Goal: Information Seeking & Learning: Learn about a topic

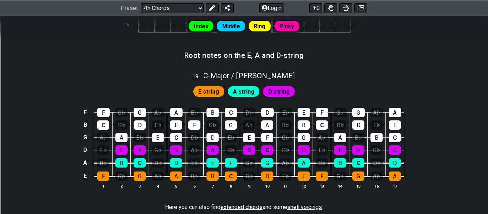
scroll to position [840, 0]
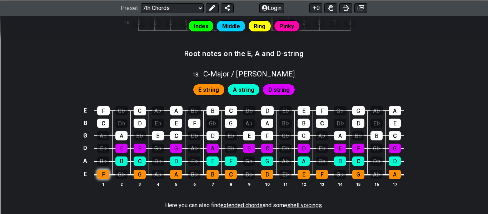
click at [105, 173] on div "F" at bounding box center [103, 174] width 12 height 9
click at [213, 88] on span "E string" at bounding box center [208, 90] width 21 height 10
click at [210, 91] on span "E string" at bounding box center [208, 90] width 21 height 10
click at [99, 179] on table "E F G♭ G A♭ A B♭ B C D♭ D E♭ E F G♭ G A♭ A B C D♭ D E♭ E F G♭ G A♭ A B♭ B C D♭ …" at bounding box center [242, 140] width 323 height 84
click at [100, 175] on div "F" at bounding box center [103, 174] width 12 height 9
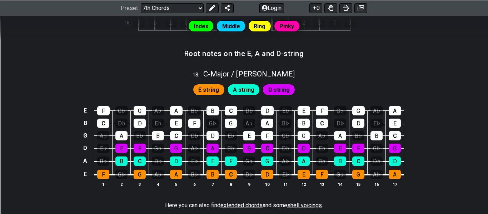
click at [244, 93] on span "A string" at bounding box center [243, 90] width 21 height 10
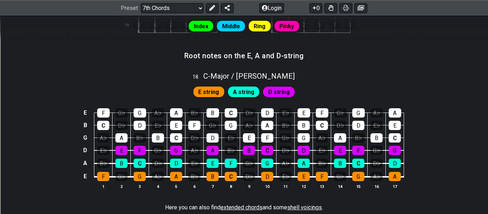
scroll to position [837, 0]
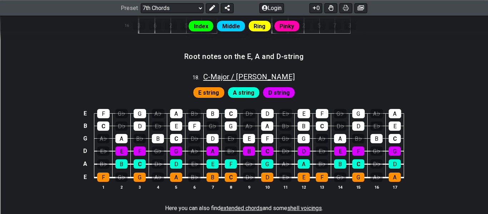
click at [245, 78] on span "C - Major / Ionian" at bounding box center [248, 77] width 91 height 9
select select "C"
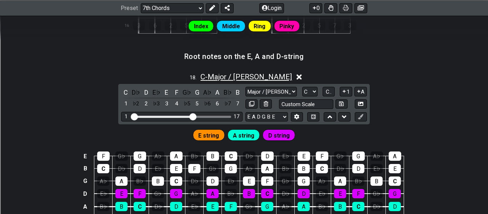
click at [245, 78] on span "C - Major / Ionian" at bounding box center [245, 77] width 91 height 9
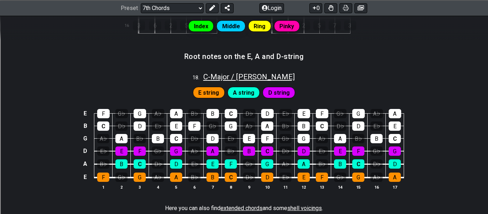
click at [245, 78] on span "C - Major / Ionian" at bounding box center [248, 77] width 91 height 9
select select "C"
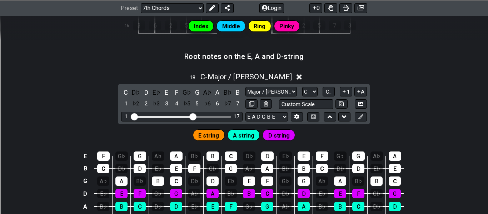
click at [277, 76] on div "18 . C - Major / Ionian" at bounding box center [244, 75] width 488 height 14
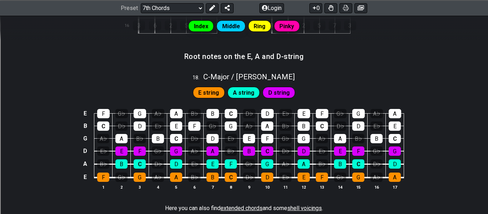
click at [244, 93] on span "A string" at bounding box center [243, 93] width 21 height 10
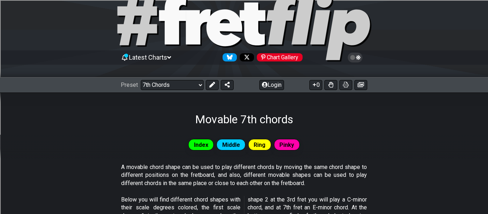
scroll to position [20, 0]
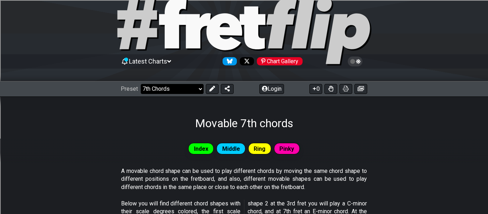
click at [191, 91] on select "Welcome to #fretflip! Initial Preset Custom Preset Minor Pentatonic Major Penta…" at bounding box center [172, 89] width 63 height 10
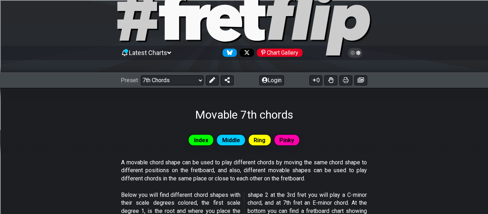
scroll to position [29, 0]
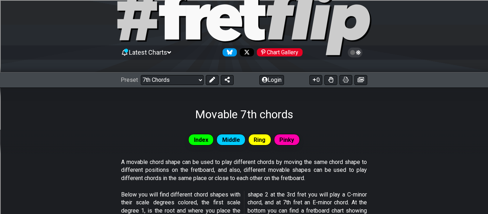
click at [216, 73] on div "Preset Welcome to #fretflip! Initial Preset Custom Preset Minor Pentatonic Majo…" at bounding box center [244, 80] width 488 height 16
click at [214, 76] on button at bounding box center [212, 80] width 13 height 10
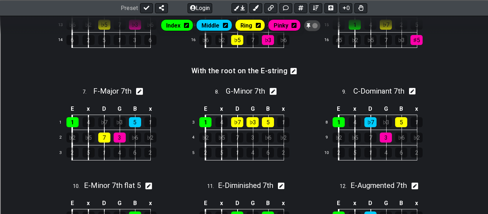
scroll to position [413, 0]
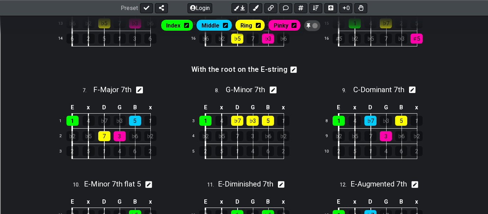
click at [323, 66] on section "With the root on the E-string" at bounding box center [244, 72] width 488 height 18
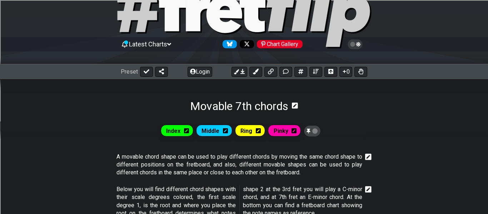
scroll to position [37, 0]
click at [144, 71] on icon at bounding box center [147, 72] width 6 height 6
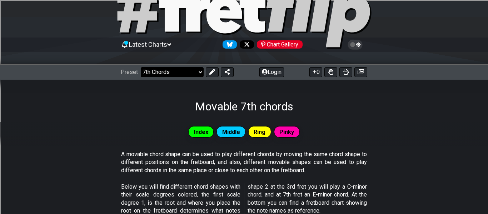
click at [146, 72] on select "Welcome to #fretflip! Initial Preset Custom Preset Minor Pentatonic Major Penta…" at bounding box center [172, 72] width 63 height 10
click at [141, 67] on select "Welcome to #fretflip! Initial Preset Custom Preset Minor Pentatonic Major Penta…" at bounding box center [172, 72] width 63 height 10
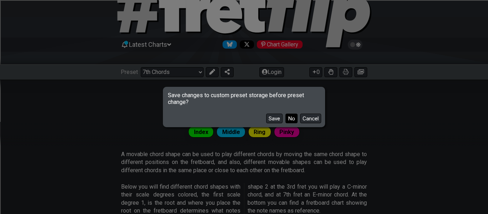
click at [289, 122] on button "No" at bounding box center [291, 119] width 12 height 10
select select "/how-to-solo"
select select "C"
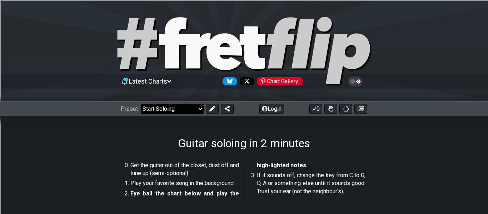
click at [179, 105] on select "Welcome to #fretflip! Initial Preset Custom Preset Minor Pentatonic Major Penta…" at bounding box center [172, 109] width 63 height 10
click at [141, 104] on select "Welcome to #fretflip! Initial Preset Custom Preset Minor Pentatonic Major Penta…" at bounding box center [172, 109] width 63 height 10
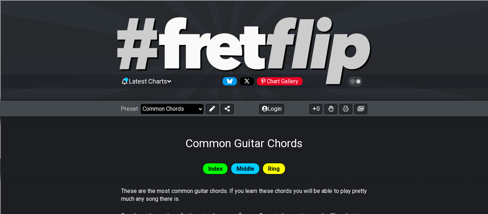
click at [181, 113] on select "Welcome to #fretflip! Initial Preset Custom Preset Minor Pentatonic Major Penta…" at bounding box center [172, 109] width 63 height 10
click at [141, 104] on select "Welcome to #fretflip! Initial Preset Custom Preset Minor Pentatonic Major Penta…" at bounding box center [172, 109] width 63 height 10
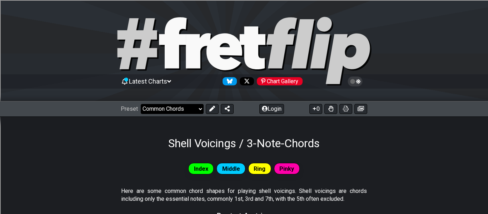
select select "/shell-voicings"
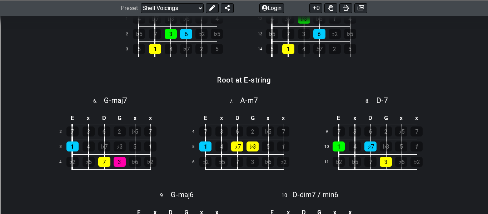
scroll to position [355, 0]
